Goal: Task Accomplishment & Management: Manage account settings

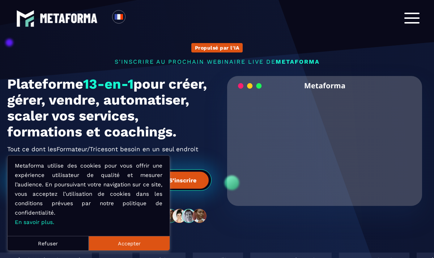
click at [141, 242] on button "Accepter" at bounding box center [129, 243] width 81 height 14
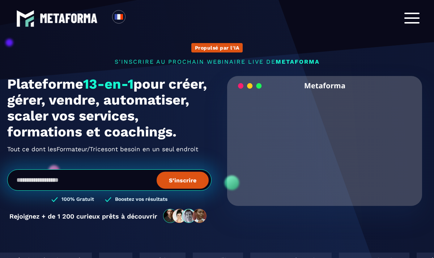
click at [415, 20] on div at bounding box center [411, 18] width 15 height 11
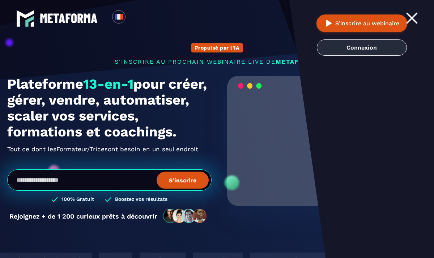
click at [375, 51] on link "Connexion" at bounding box center [362, 47] width 90 height 16
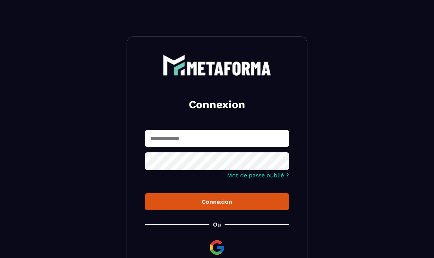
type input "**********"
click at [208, 206] on button "Connexion" at bounding box center [217, 201] width 144 height 17
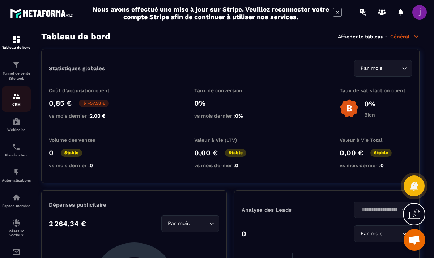
click at [14, 99] on img at bounding box center [16, 96] width 9 height 9
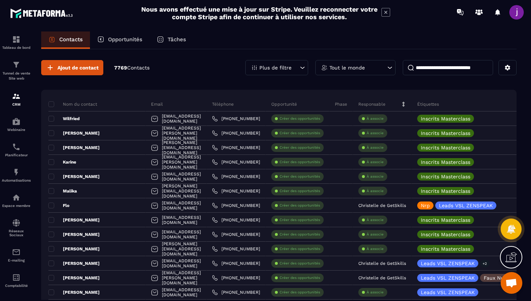
click at [304, 67] on icon at bounding box center [303, 68] width 4 height 2
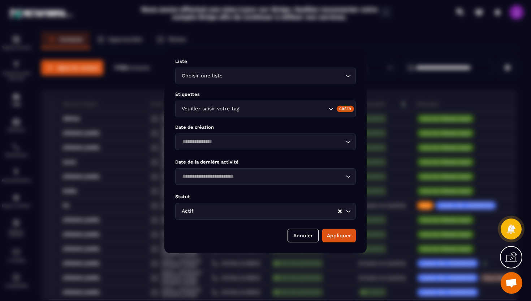
click at [332, 111] on icon "Search for option" at bounding box center [330, 108] width 7 height 7
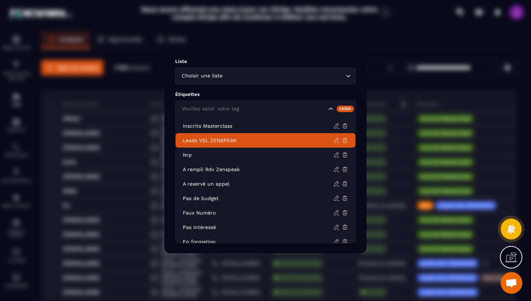
click at [237, 138] on p "Leads VSL ZENSPEAK" at bounding box center [258, 140] width 151 height 7
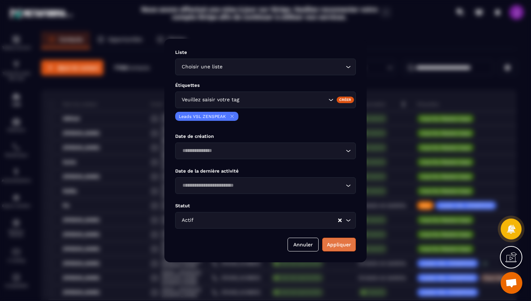
click at [346, 247] on button "Appliquer" at bounding box center [339, 244] width 34 height 14
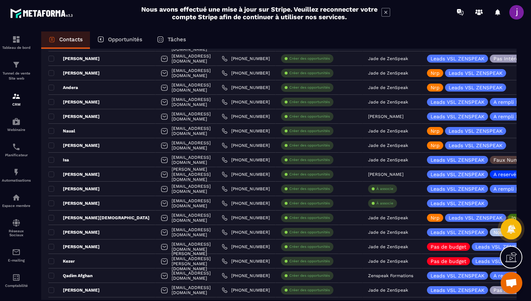
scroll to position [1188, 0]
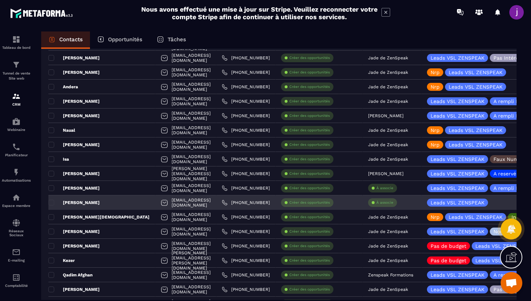
click at [97, 205] on div "[PERSON_NAME]" at bounding box center [101, 202] width 107 height 14
